Goal: Information Seeking & Learning: Learn about a topic

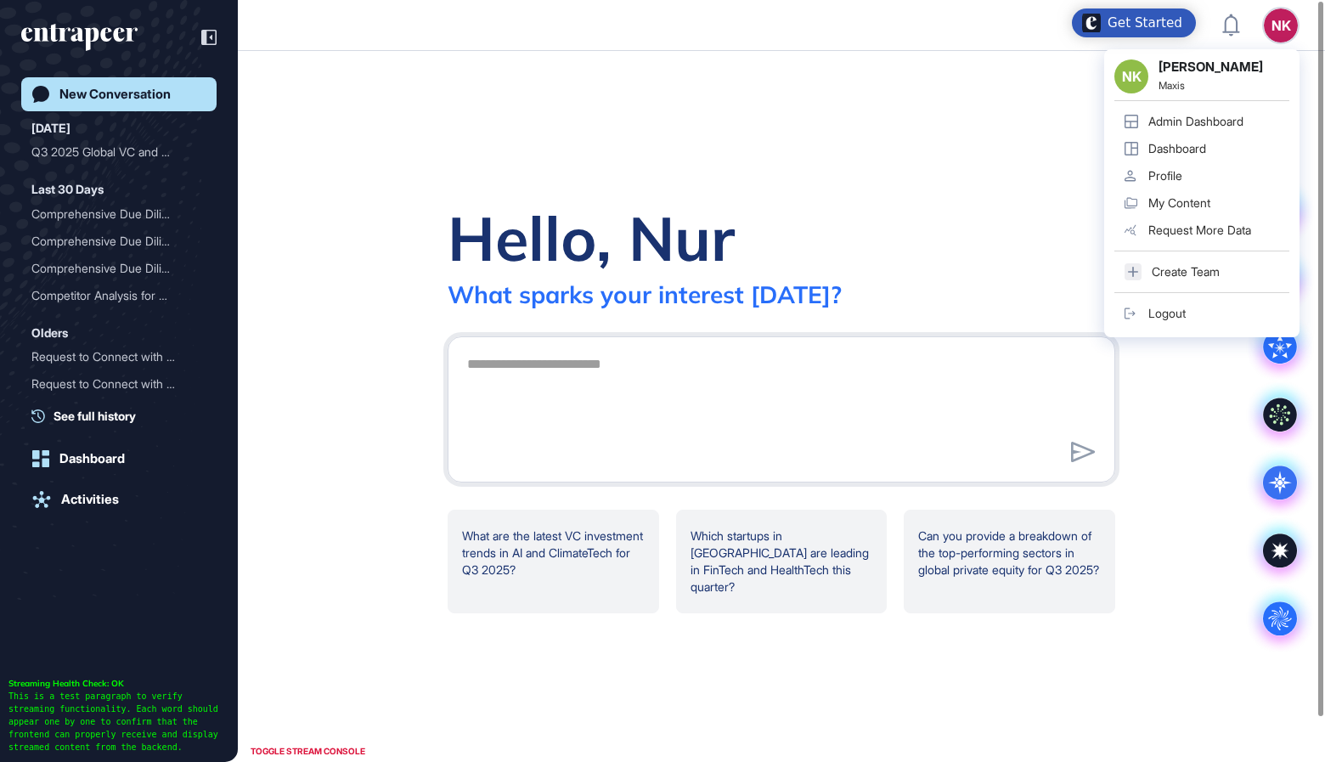
click at [1160, 121] on div "Admin Dashboard" at bounding box center [1195, 122] width 95 height 14
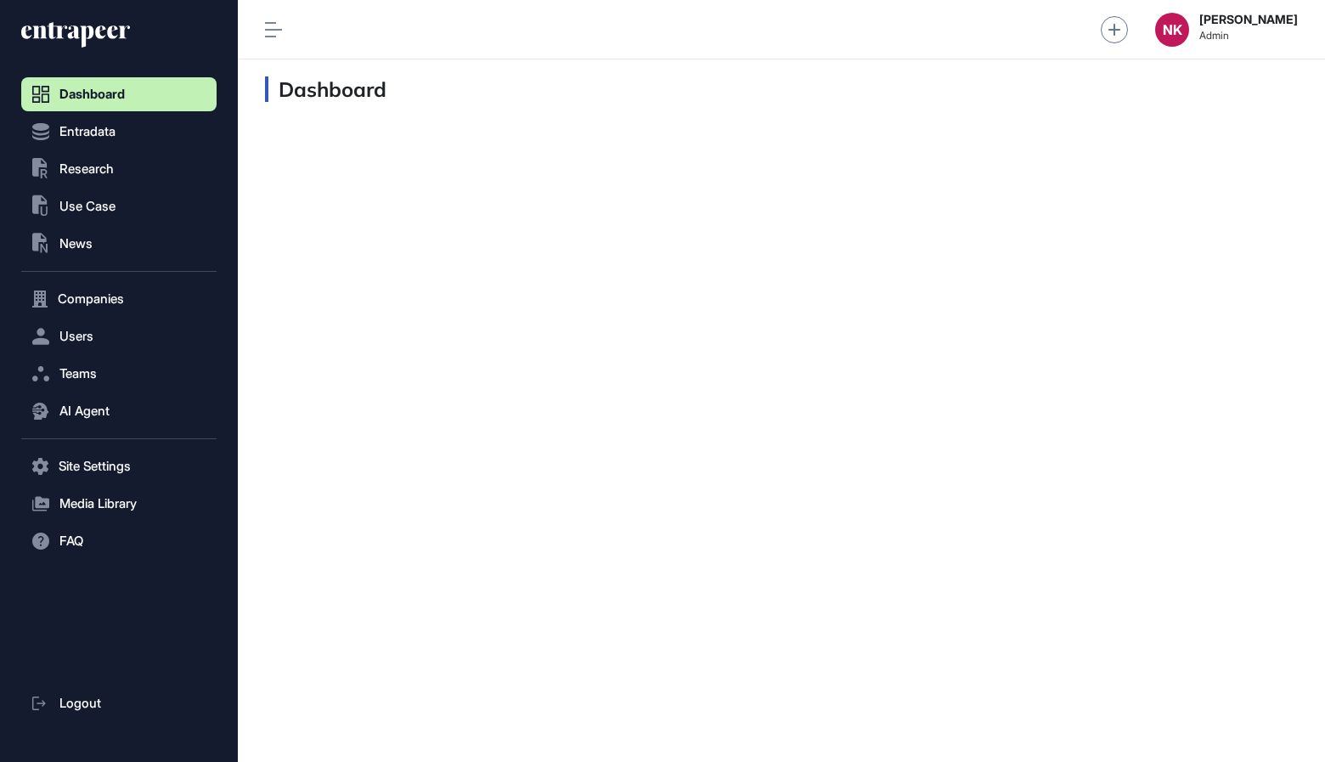
scroll to position [1, 1]
click at [121, 335] on button "Users" at bounding box center [118, 336] width 195 height 34
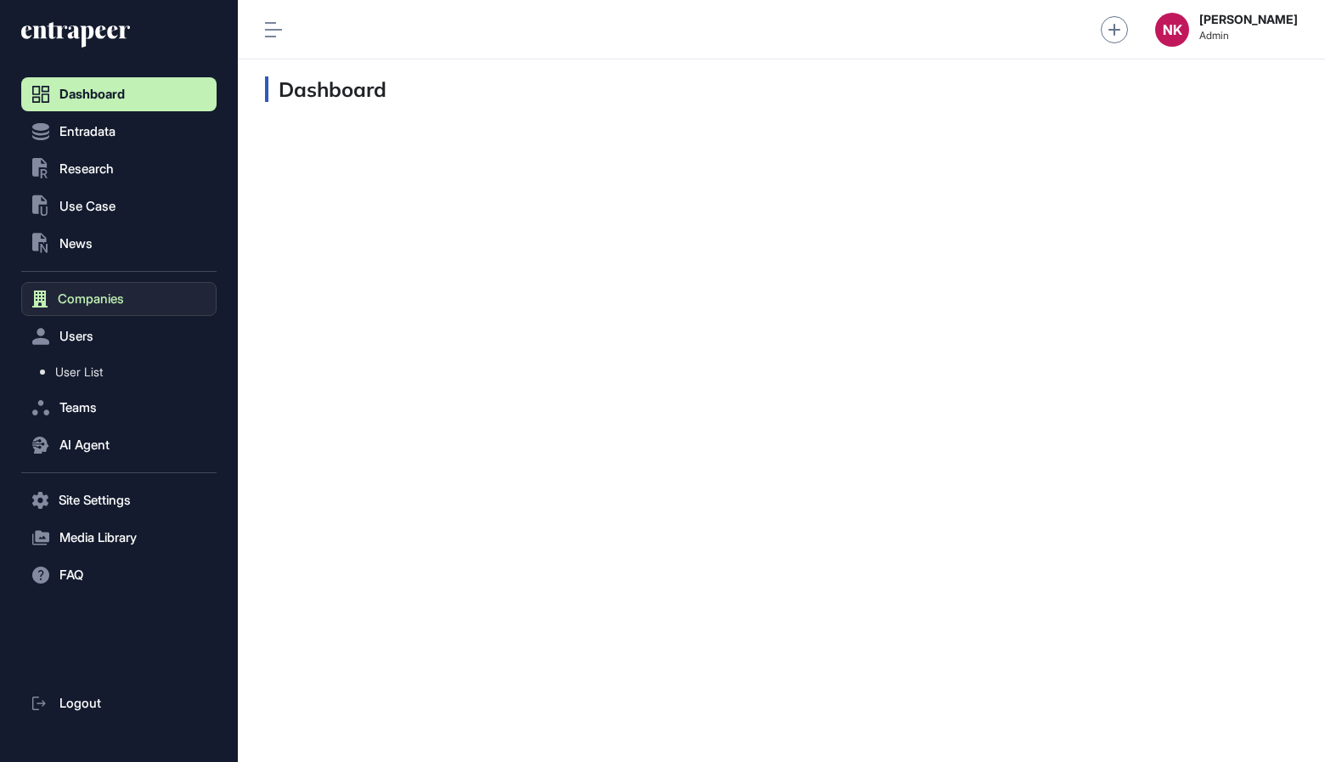
click at [102, 288] on button "Companies" at bounding box center [118, 299] width 195 height 34
click at [100, 333] on span "Company List" at bounding box center [91, 335] width 73 height 14
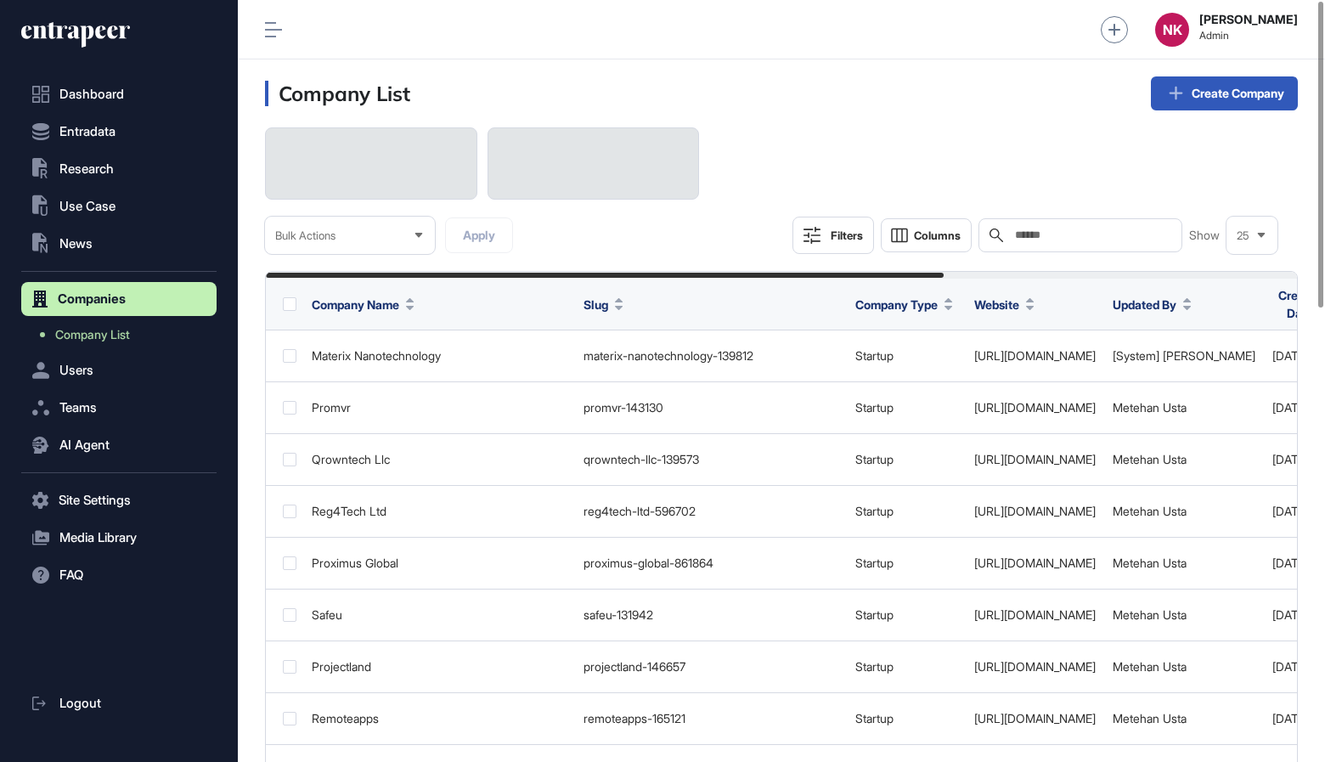
scroll to position [762, 1087]
click at [1019, 239] on input "text" at bounding box center [1092, 235] width 158 height 14
type input "*"
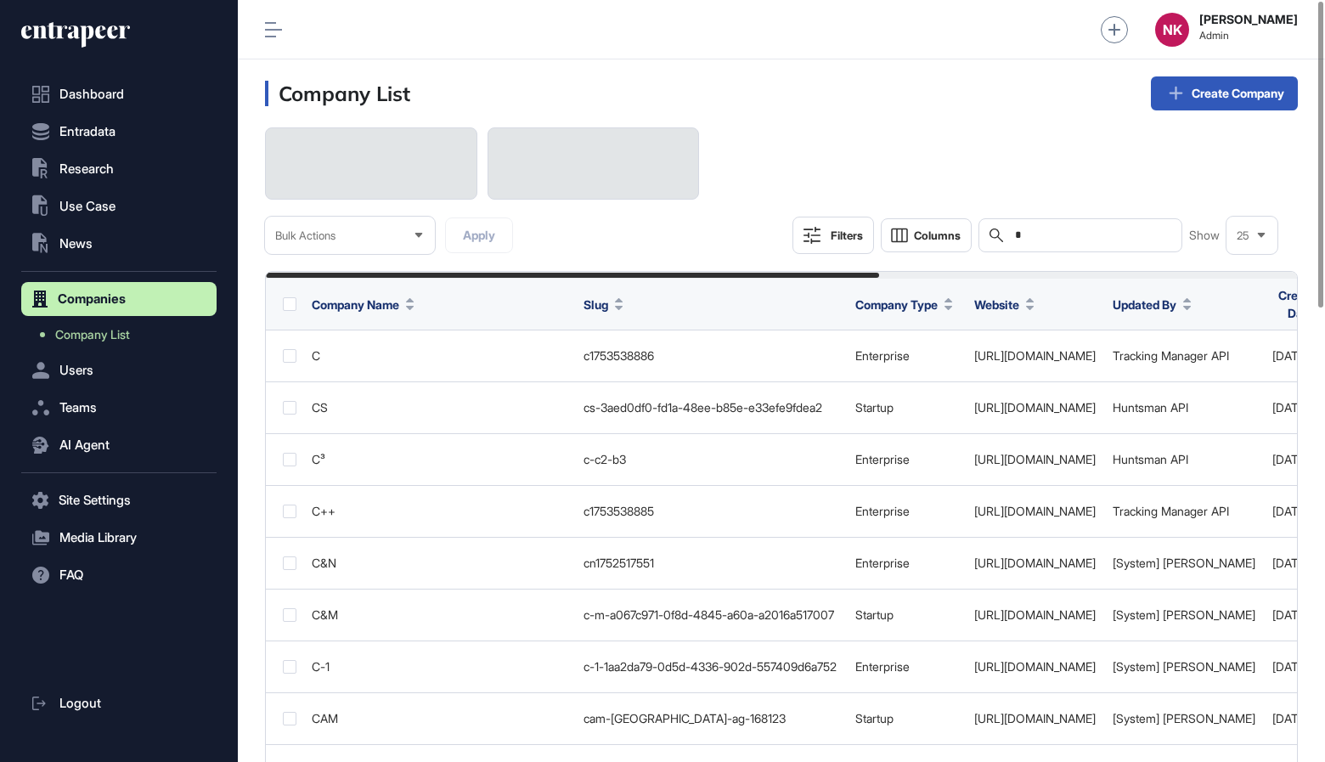
scroll to position [762, 1087]
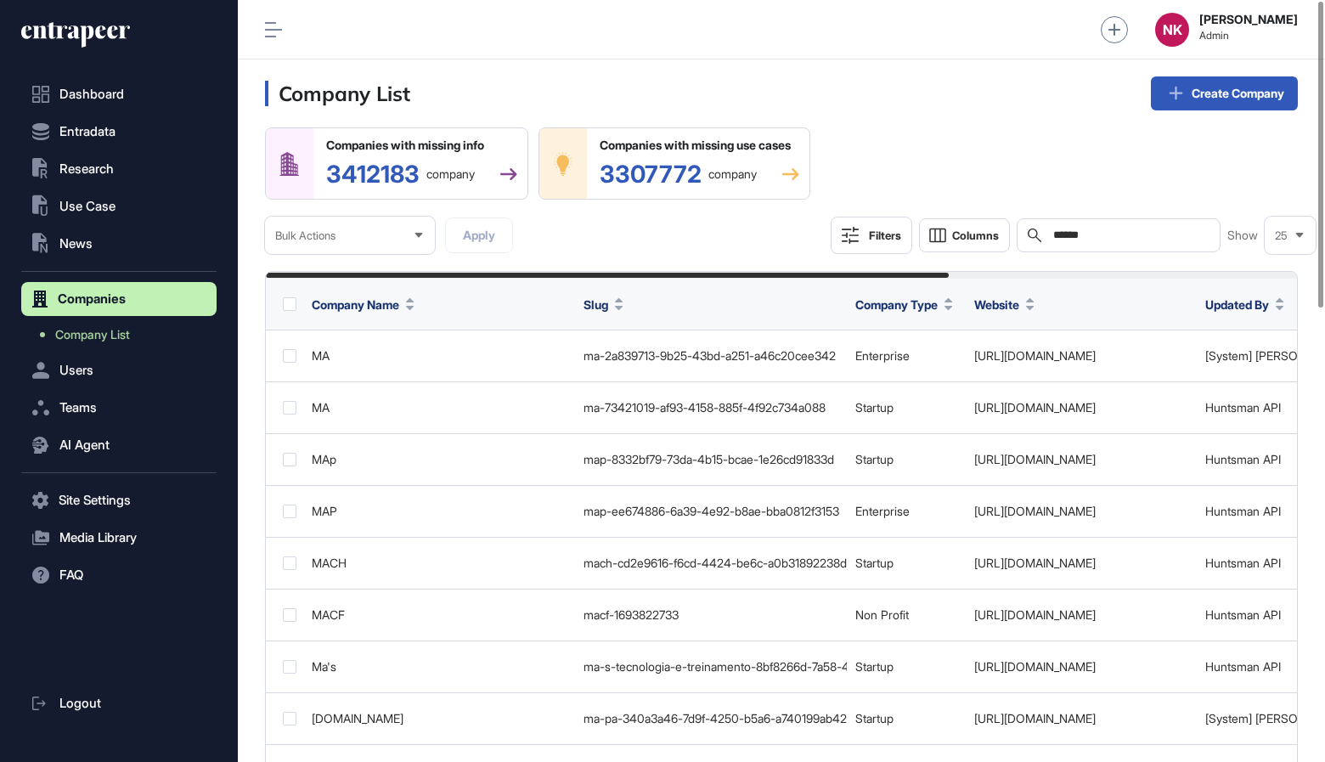
scroll to position [762, 1087]
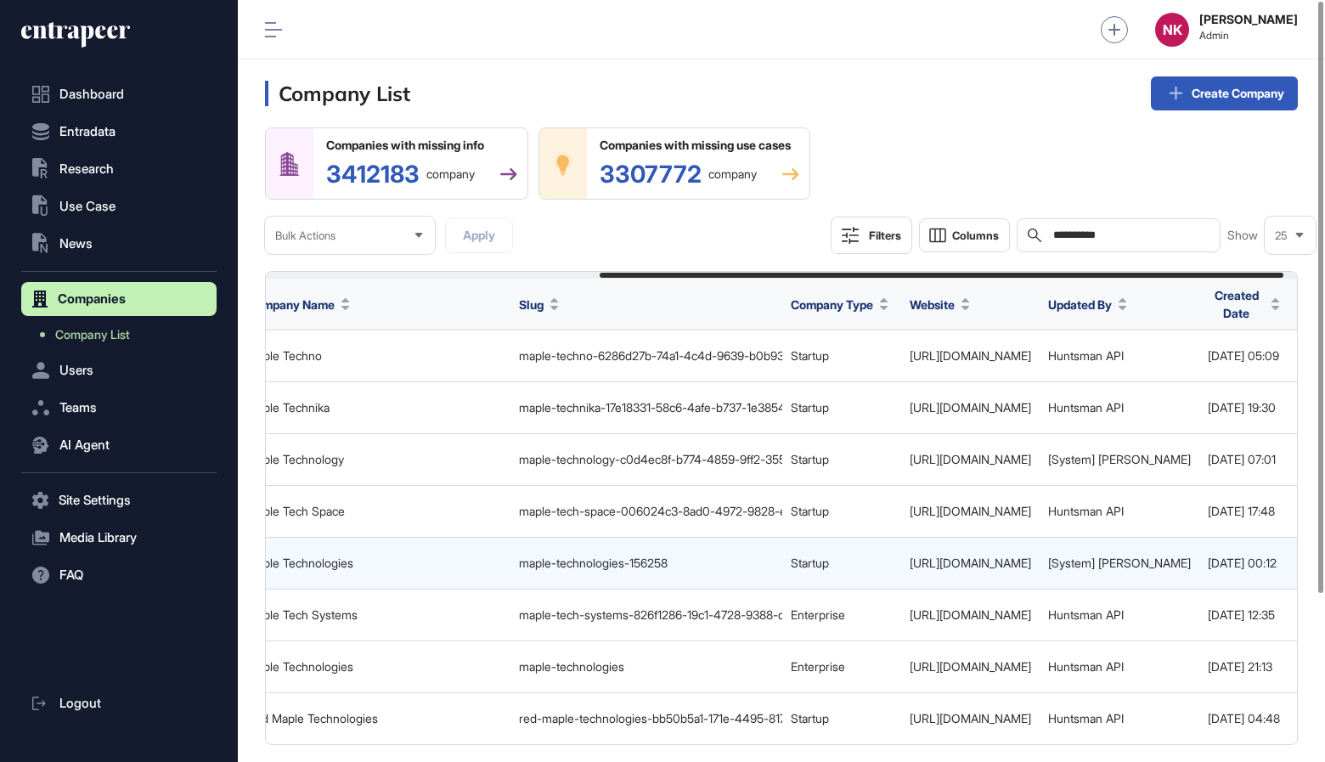
scroll to position [0, 526]
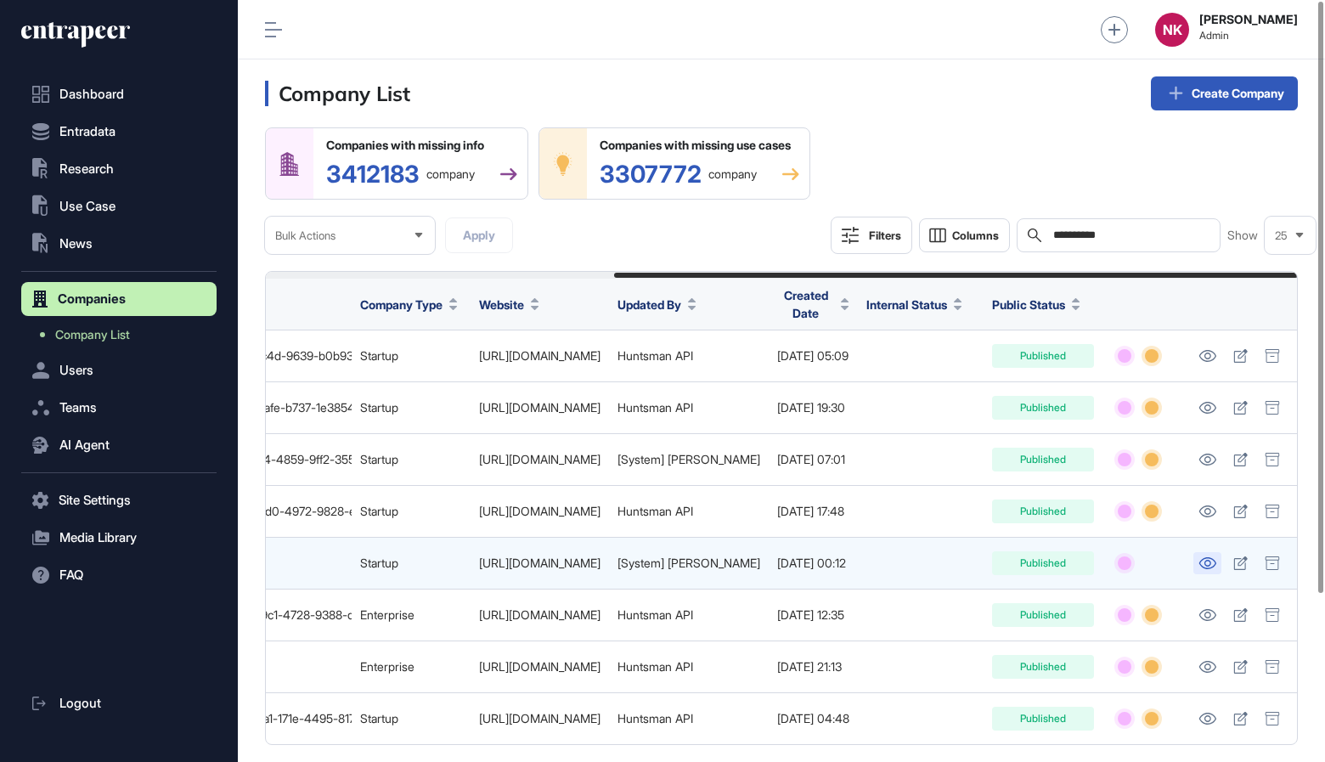
type input "**********"
click at [1208, 565] on icon at bounding box center [1207, 563] width 18 height 12
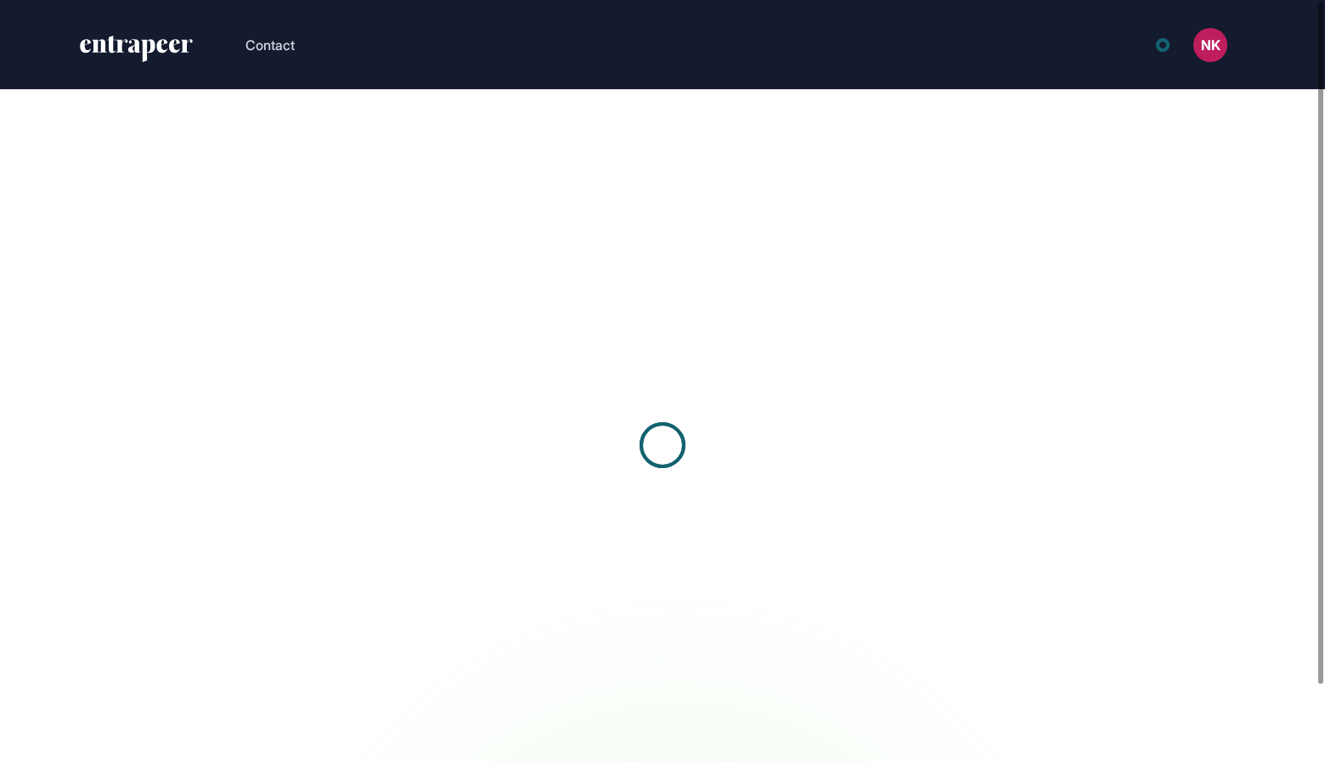
scroll to position [1, 1]
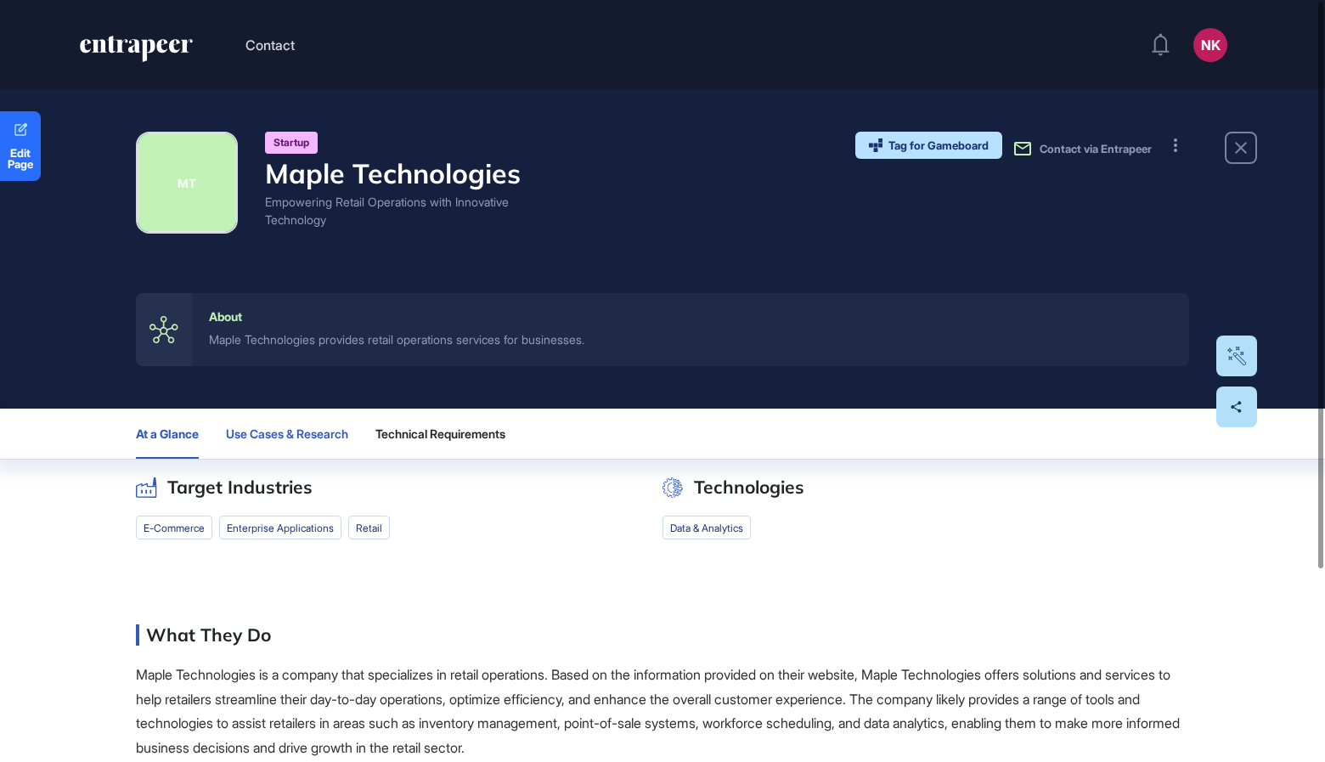
click at [233, 447] on button "Use Cases & Research" at bounding box center [287, 433] width 122 height 50
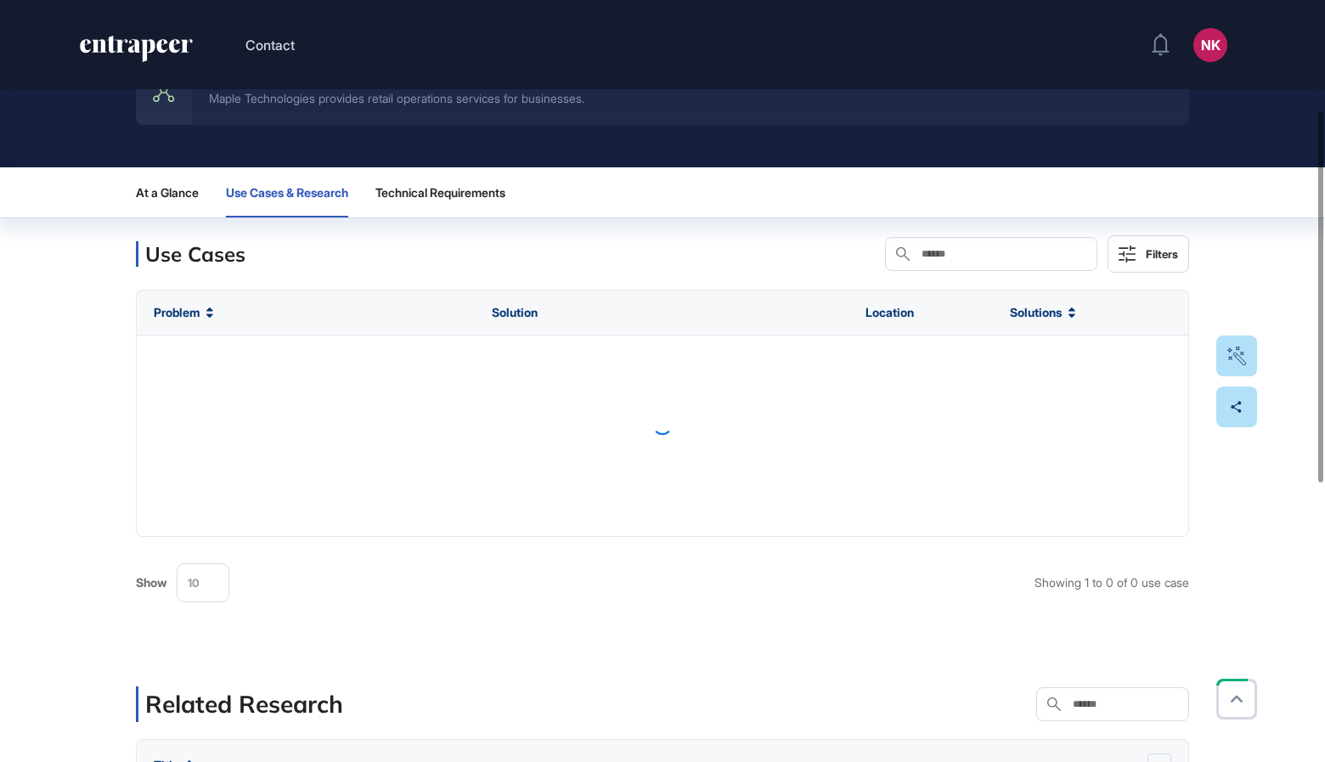
scroll to position [258, 0]
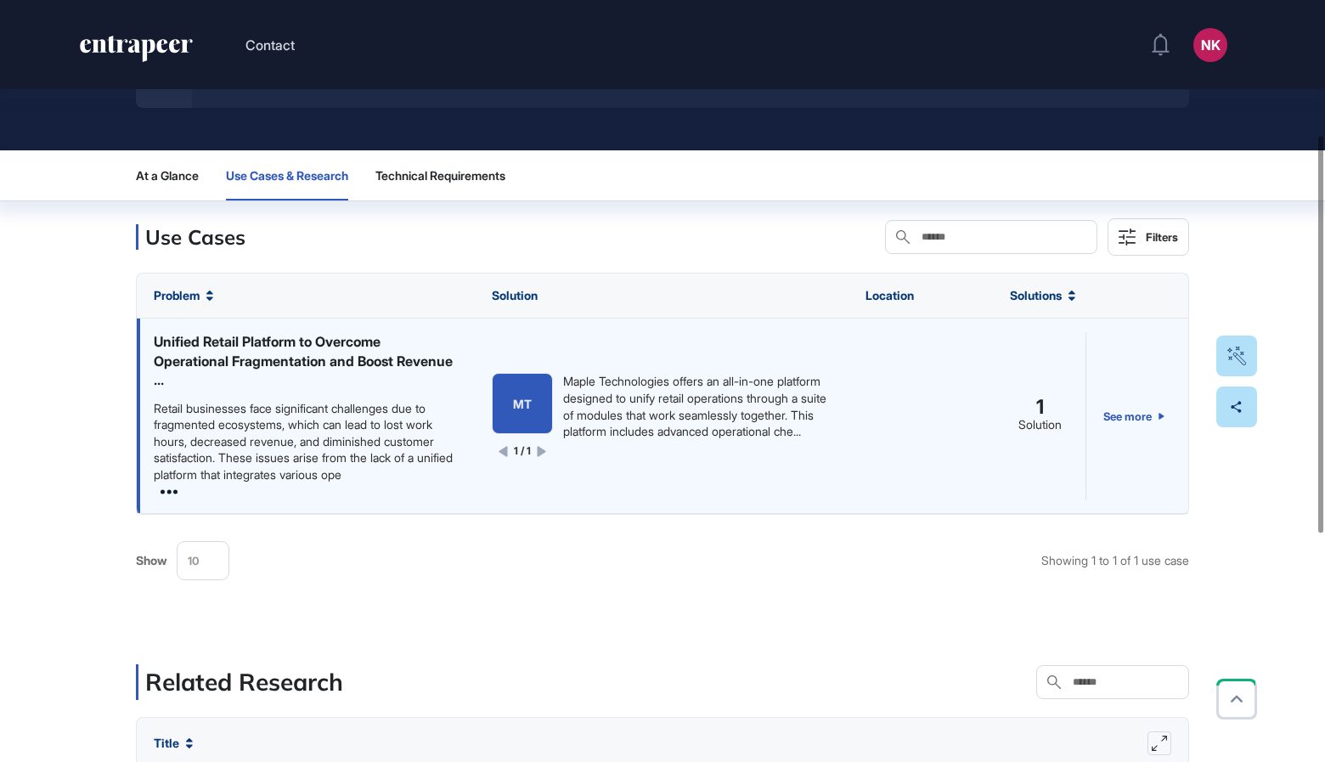
click at [170, 492] on icon at bounding box center [168, 491] width 17 height 4
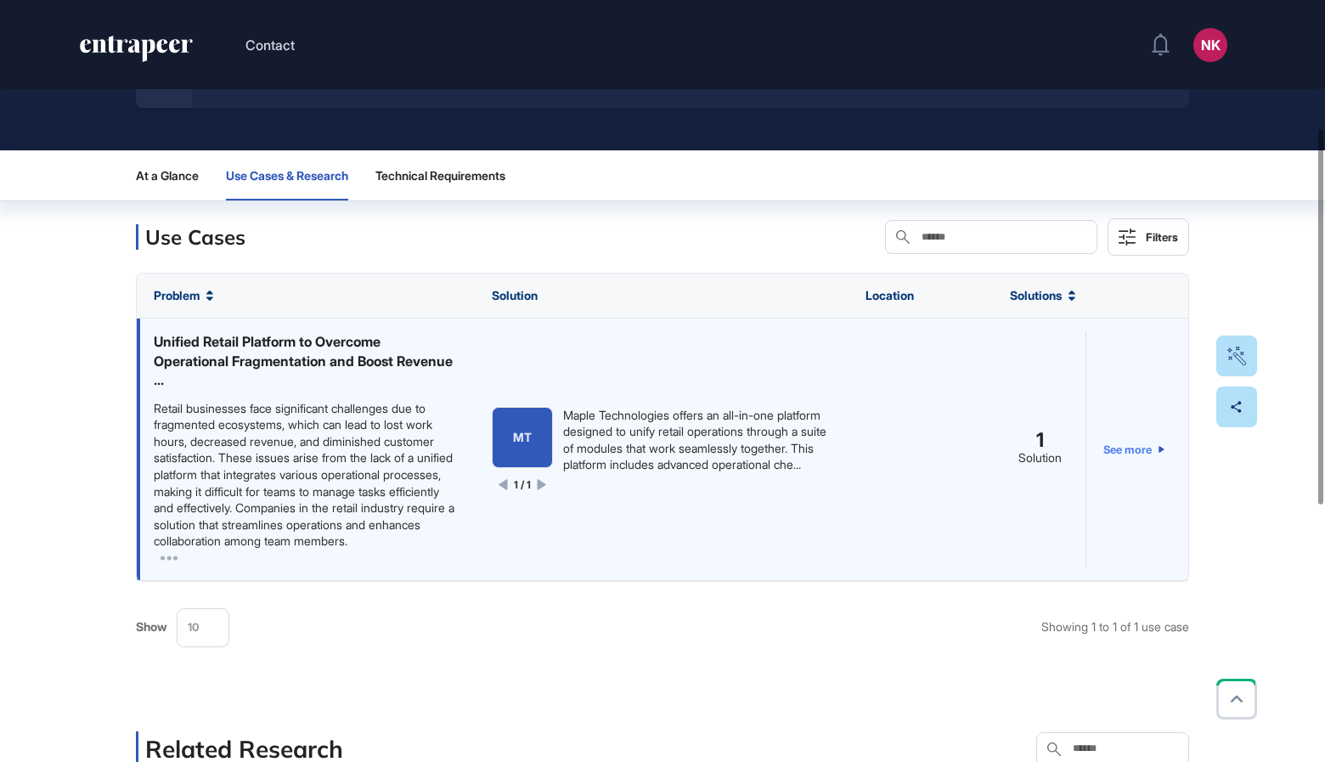
click at [1121, 459] on link "See more" at bounding box center [1133, 449] width 61 height 234
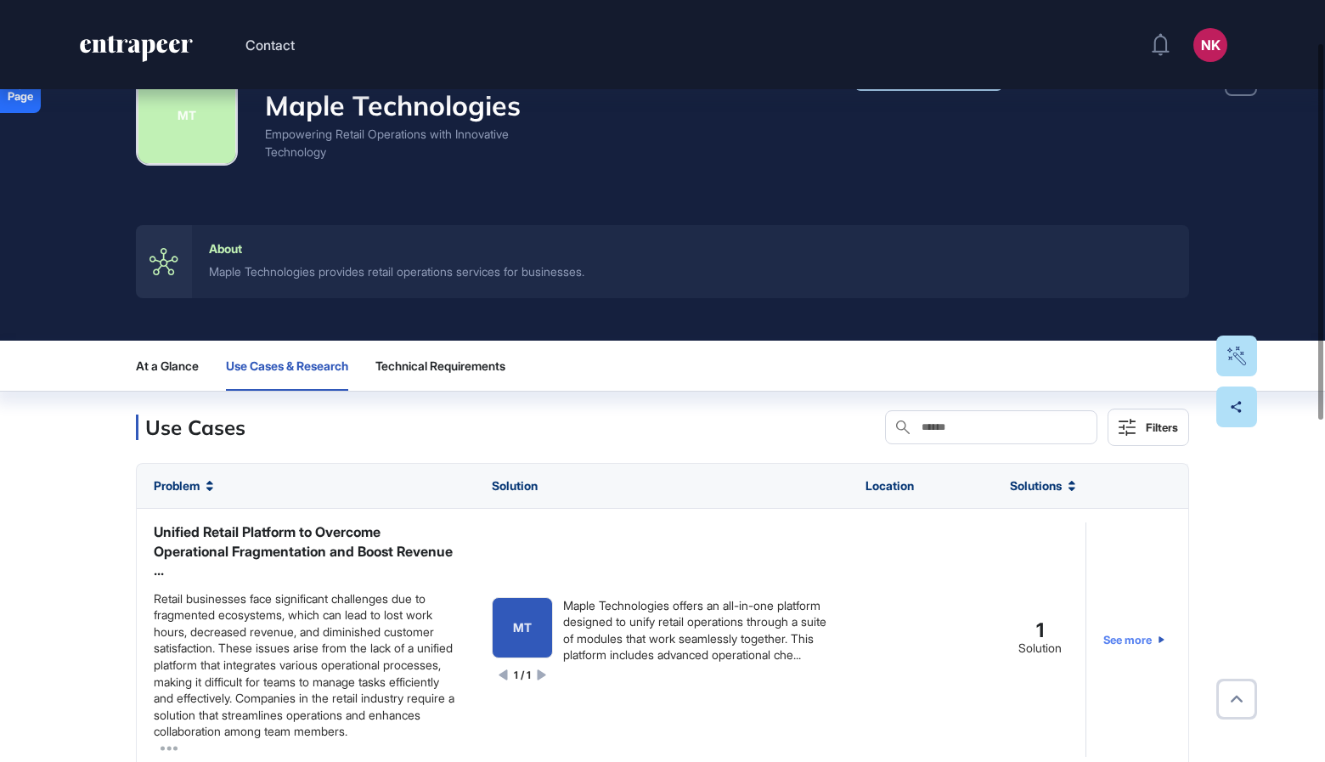
scroll to position [96, 0]
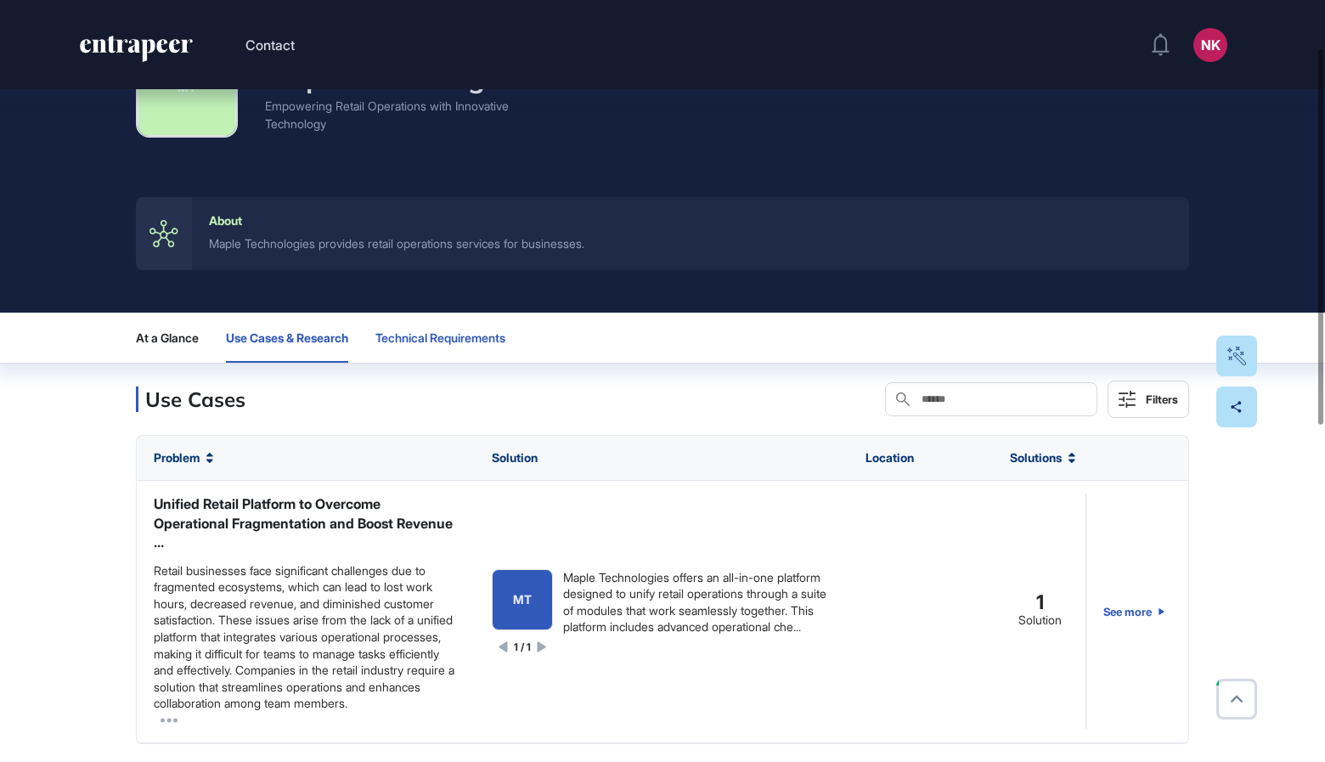
click at [471, 343] on span "Technical Requirements" at bounding box center [440, 338] width 130 height 14
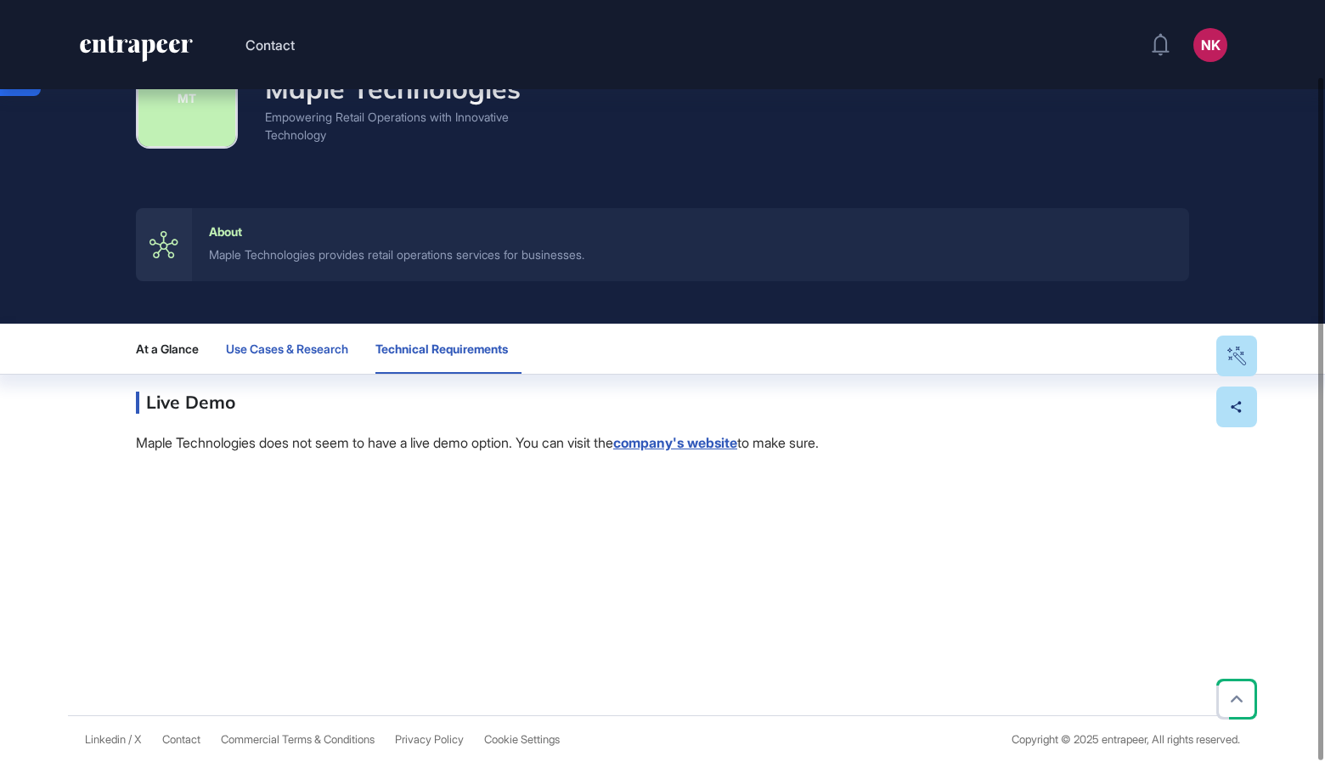
click at [311, 342] on span "Use Cases & Research" at bounding box center [287, 349] width 122 height 14
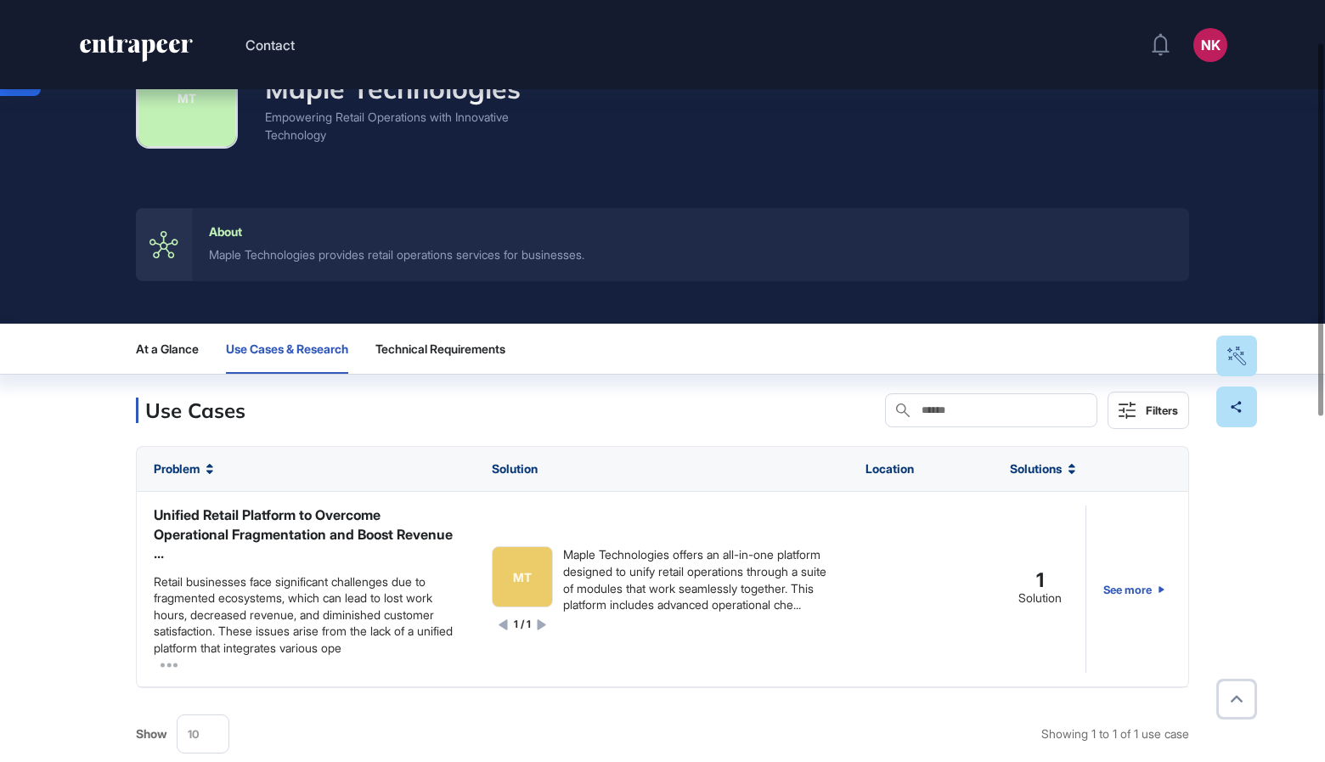
scroll to position [86, 0]
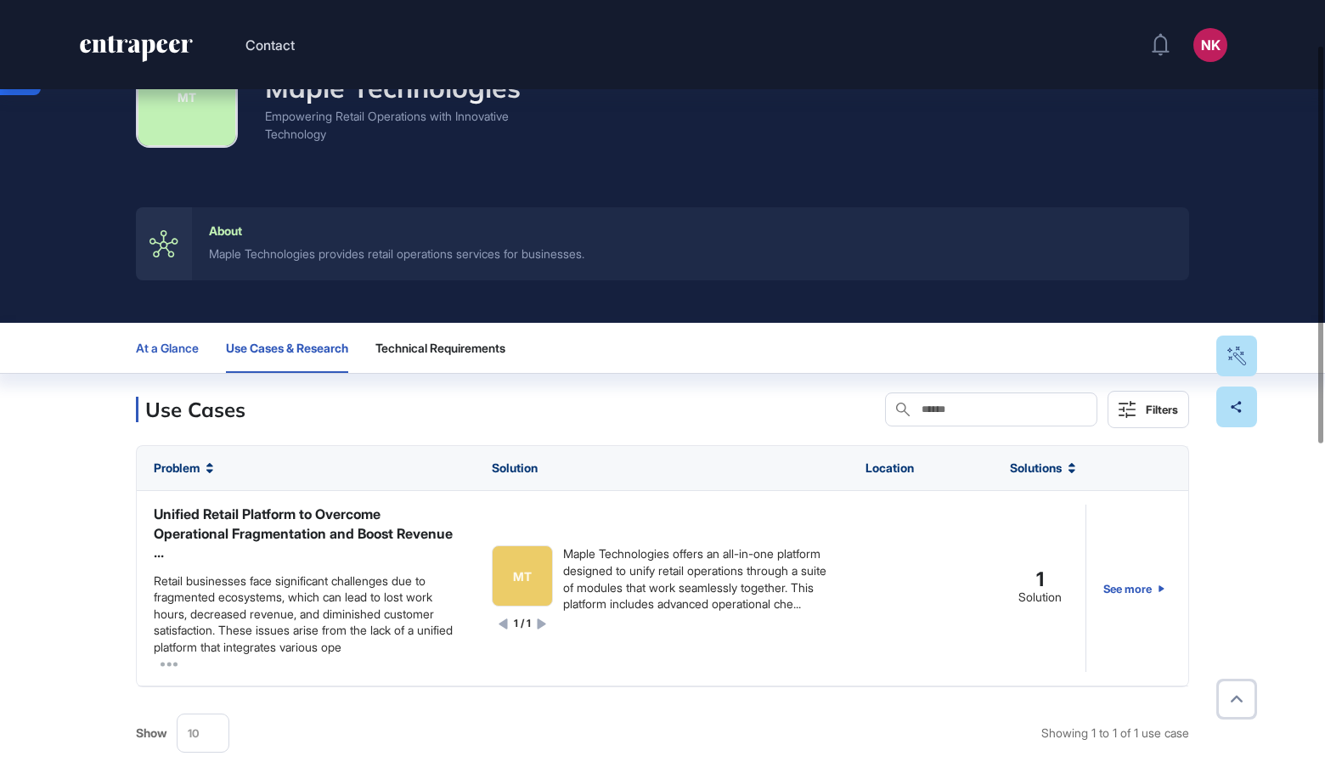
click at [191, 348] on span "At a Glance" at bounding box center [167, 348] width 63 height 14
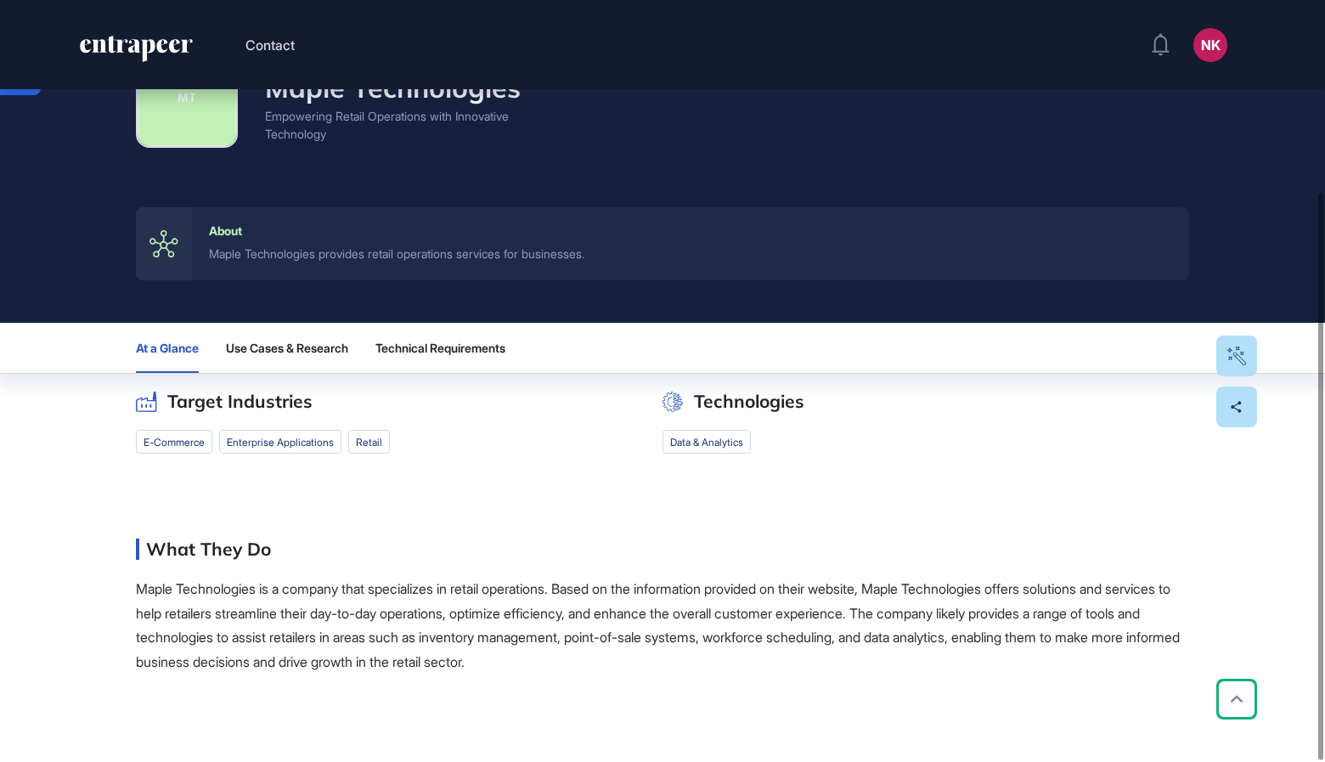
scroll to position [257, 0]
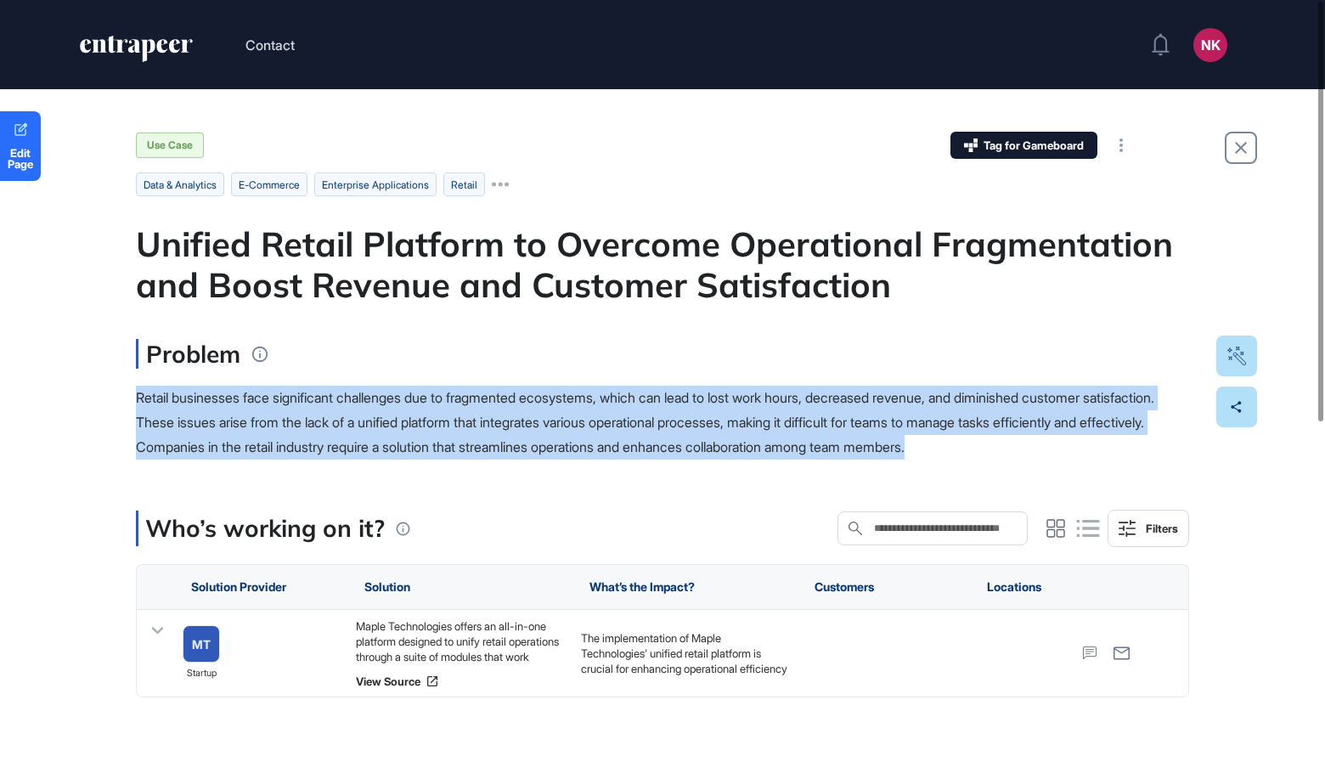
drag, startPoint x: 1129, startPoint y: 448, endPoint x: 937, endPoint y: 369, distance: 207.9
click at [937, 369] on div "Problem Retail businesses face significant challenges due to fragmented ecosyst…" at bounding box center [662, 399] width 1053 height 120
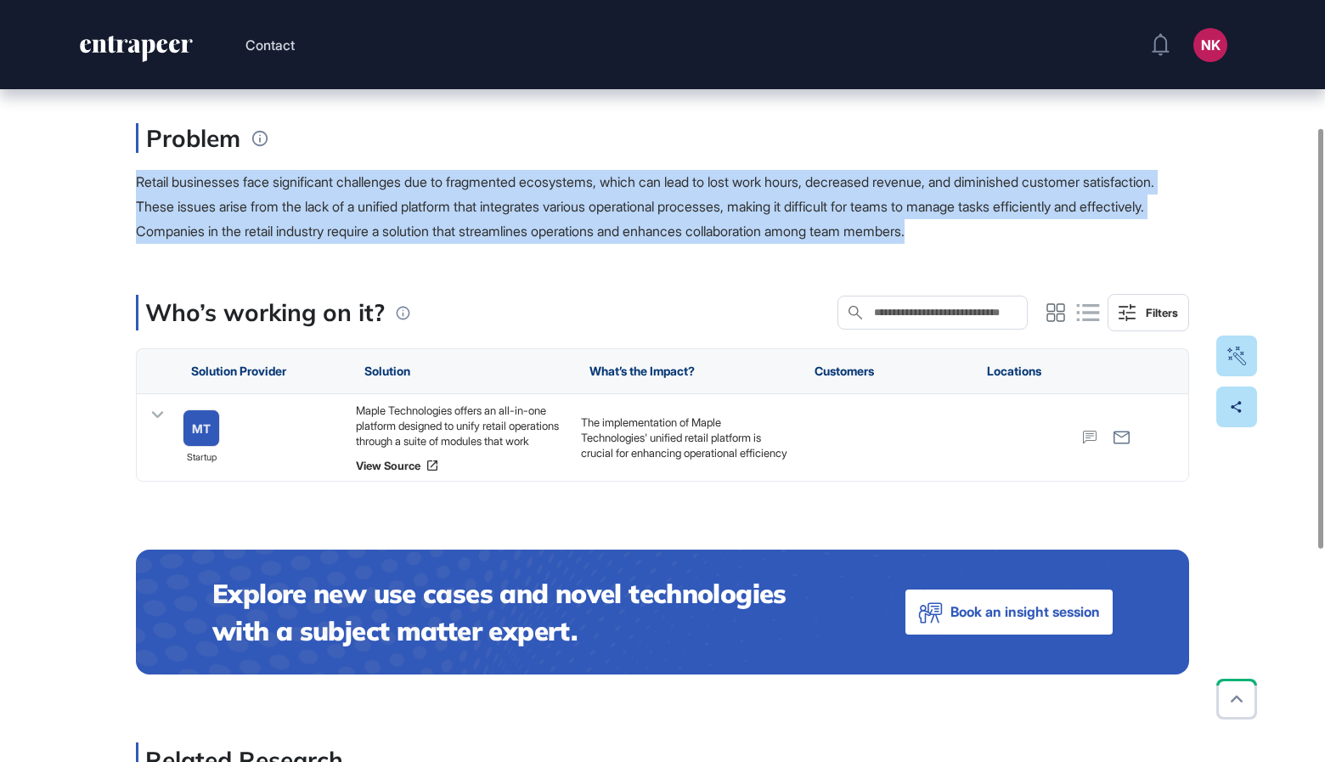
scroll to position [238, 0]
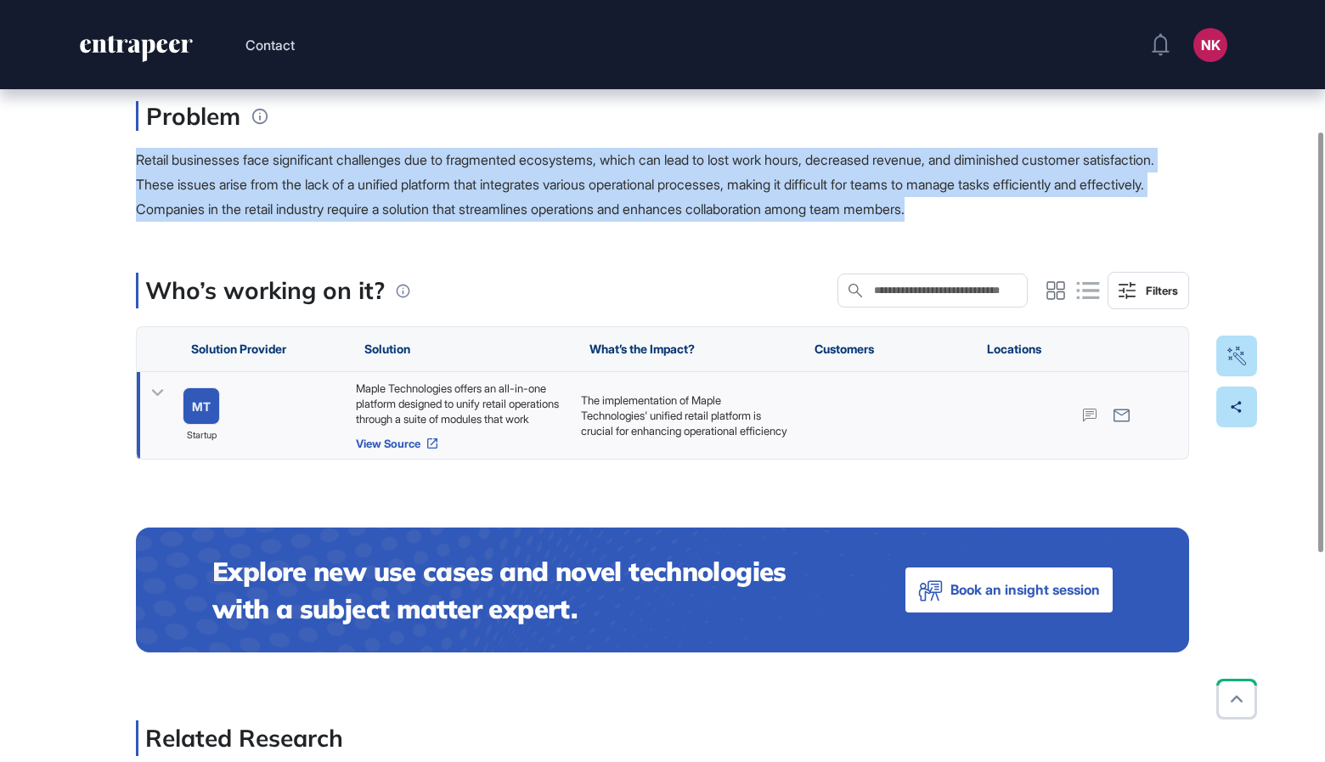
click at [397, 441] on link "View Source" at bounding box center [460, 443] width 208 height 14
